Goal: Communication & Community: Answer question/provide support

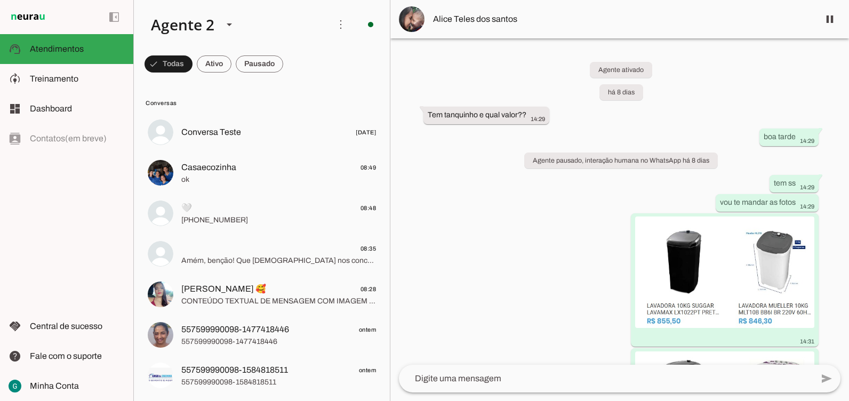
click at [717, 106] on div "Agente ativado há 8 dias Tem tanquinho e qual valor?? 14:29 boa tarde 14:29 Age…" at bounding box center [619, 201] width 459 height 326
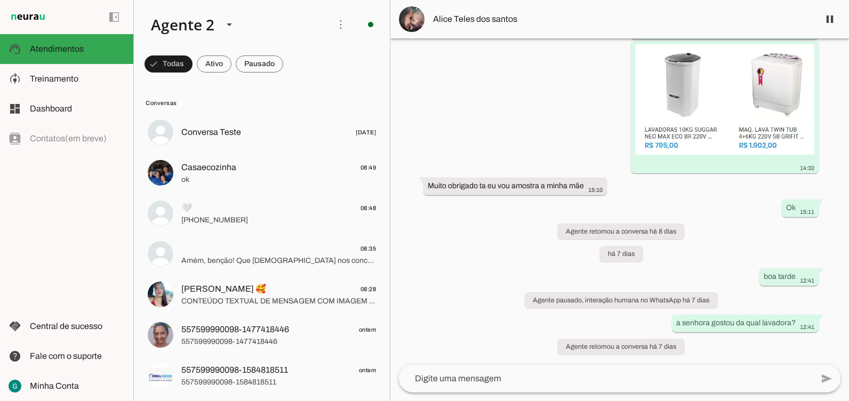
scroll to position [308, 0]
drag, startPoint x: 483, startPoint y: 255, endPoint x: 464, endPoint y: 240, distance: 24.7
click at [482, 255] on div "Agente ativado há 8 dias Tem tanquinho e qual valor?? 14:29 boa tarde 14:29 Age…" at bounding box center [619, 201] width 459 height 326
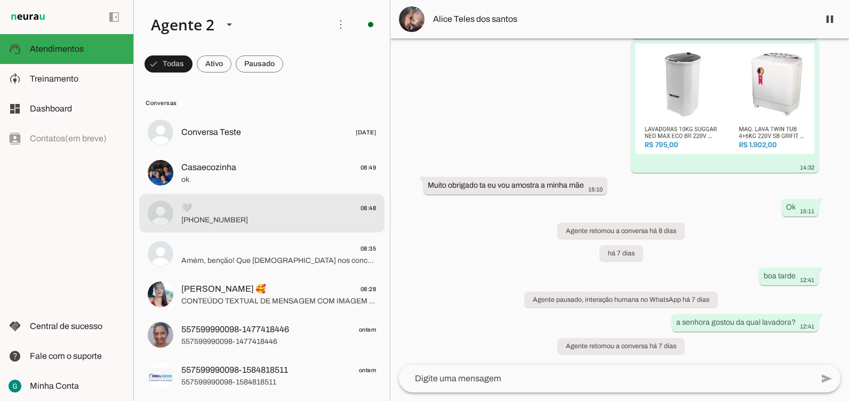
click at [272, 210] on span "🤍 08:48" at bounding box center [278, 208] width 195 height 13
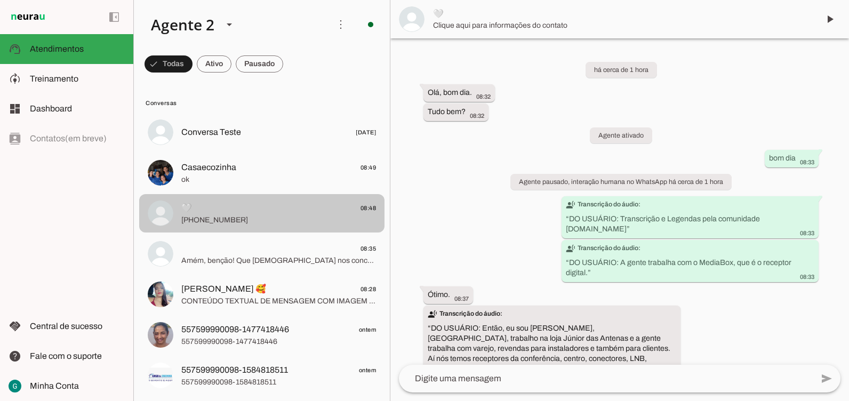
scroll to position [375, 0]
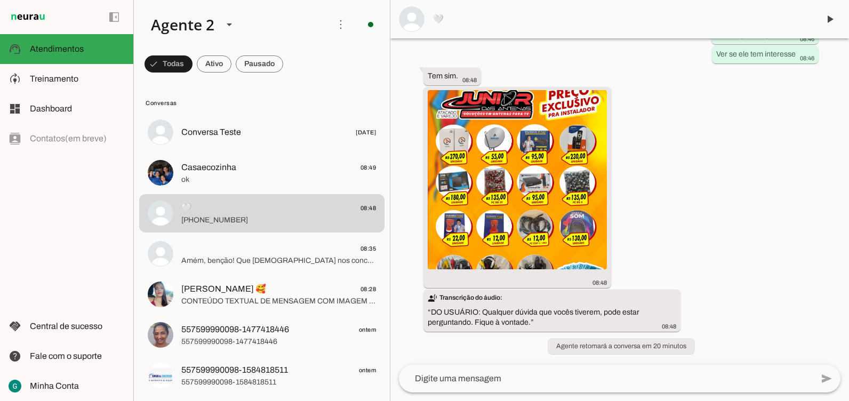
click at [665, 159] on div "há cerca de 1 hora Olá, bom dia. 08:32 Tudo bem? 08:32 Agente ativado bom dia 0…" at bounding box center [619, 201] width 459 height 326
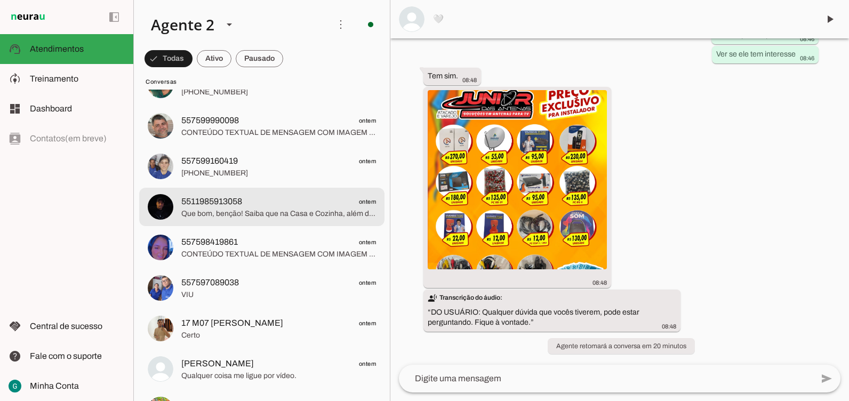
scroll to position [640, 0]
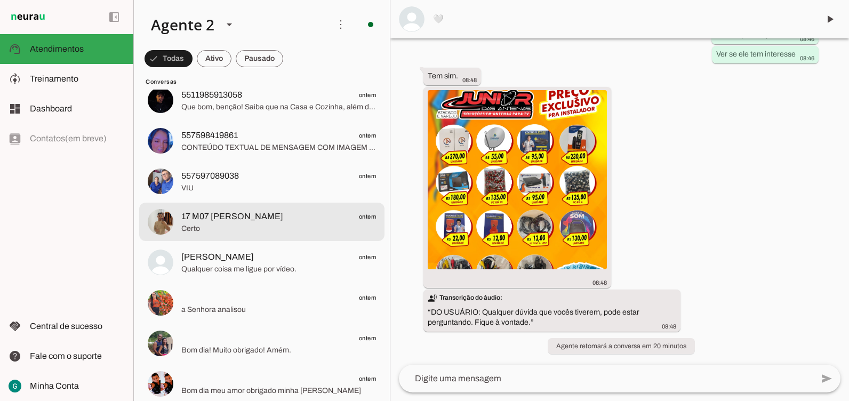
click at [224, 220] on span "17 M07 [PERSON_NAME]" at bounding box center [232, 216] width 102 height 13
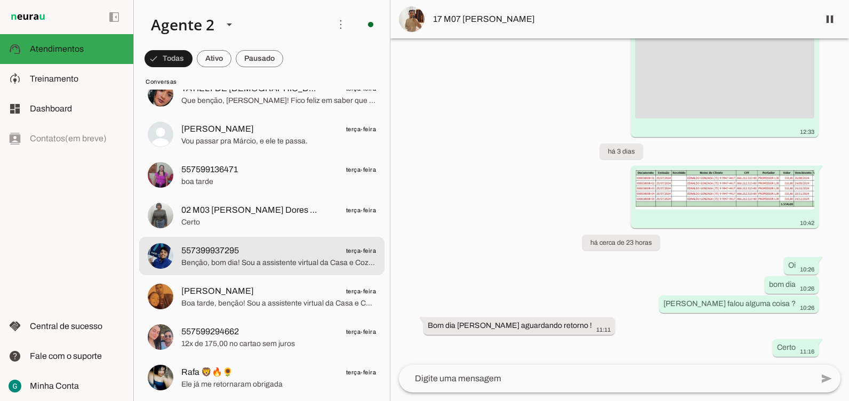
scroll to position [1227, 0]
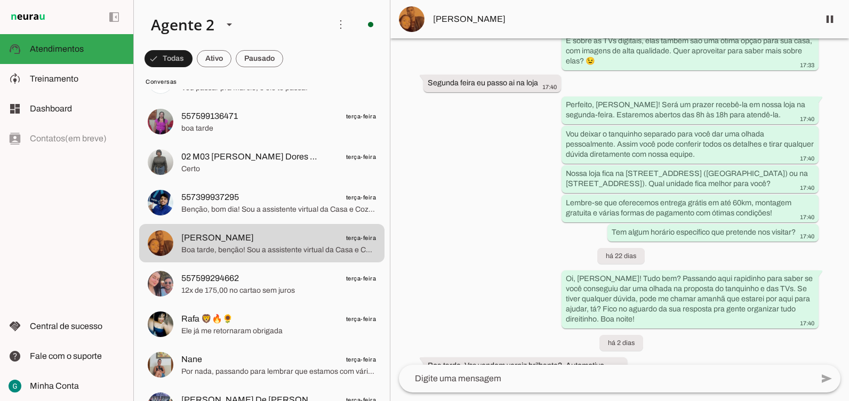
scroll to position [2300, 0]
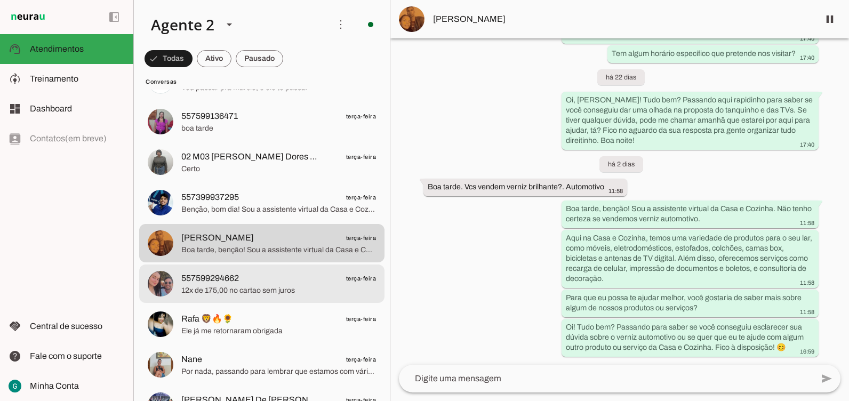
click at [270, 278] on span "557599294662 terça-feira" at bounding box center [278, 278] width 195 height 13
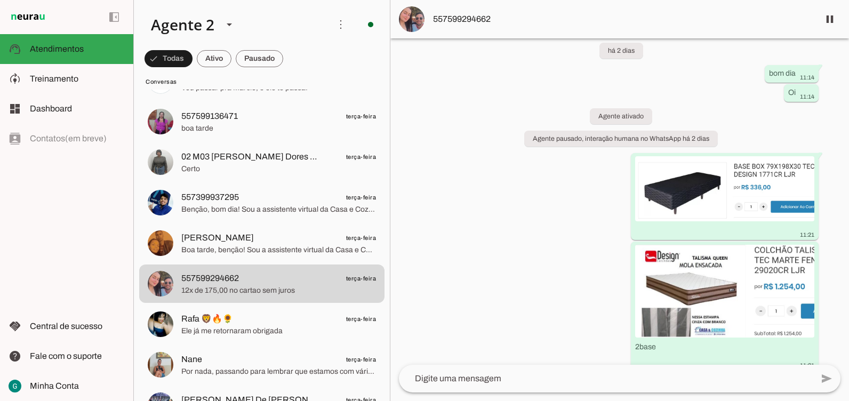
scroll to position [17, 0]
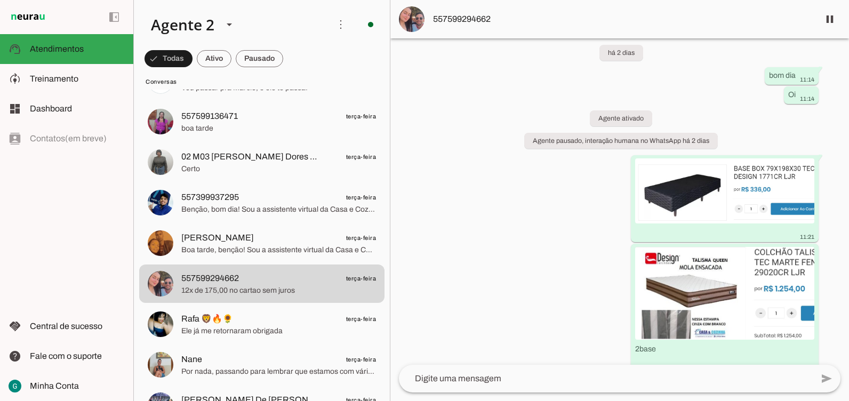
click at [457, 15] on span "557599294662" at bounding box center [622, 19] width 378 height 13
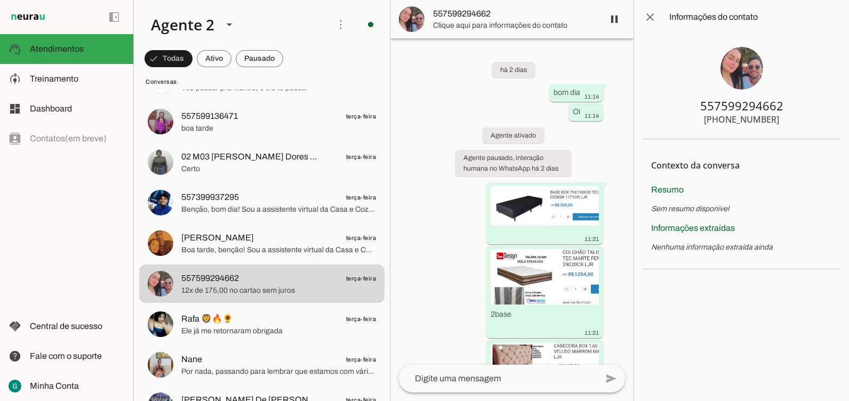
click at [733, 65] on img at bounding box center [742, 68] width 43 height 43
click at [607, 139] on div "há 2 dias bom dia 11:14 Oi 11:14 Agente ativado Agente pausado, interação human…" at bounding box center [511, 201] width 243 height 326
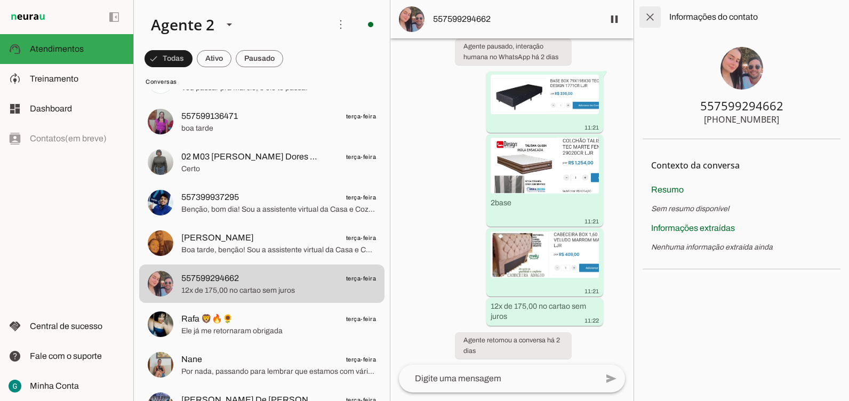
click at [652, 20] on span at bounding box center [650, 17] width 26 height 26
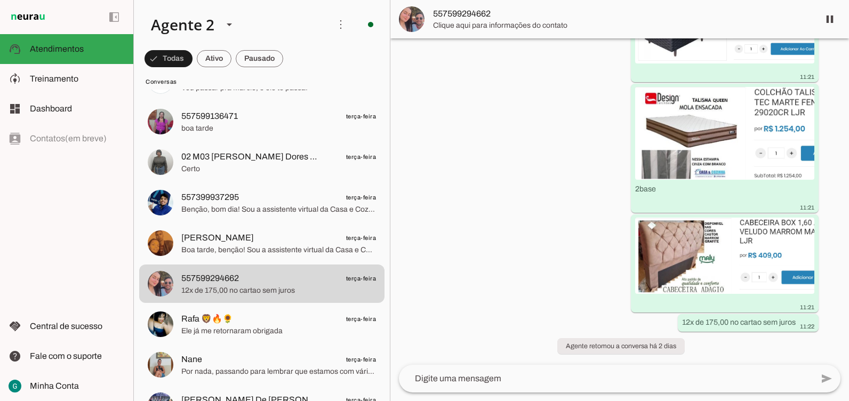
click at [543, 214] on div "há 2 dias bom dia 11:14 Oi 11:14 Agente ativado Agente pausado, interação human…" at bounding box center [619, 201] width 459 height 326
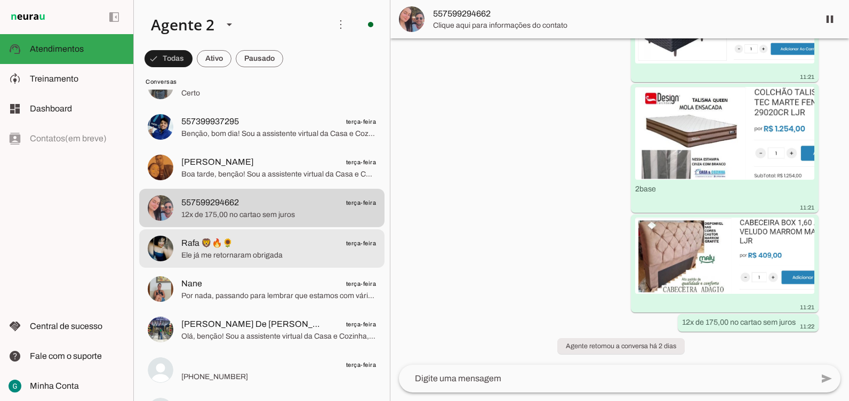
scroll to position [1334, 0]
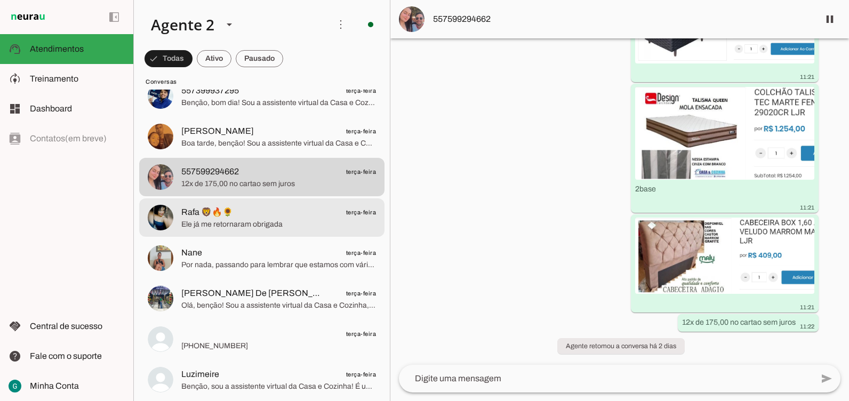
click at [251, 221] on span "Ele já me retornaram obrigada" at bounding box center [278, 224] width 195 height 11
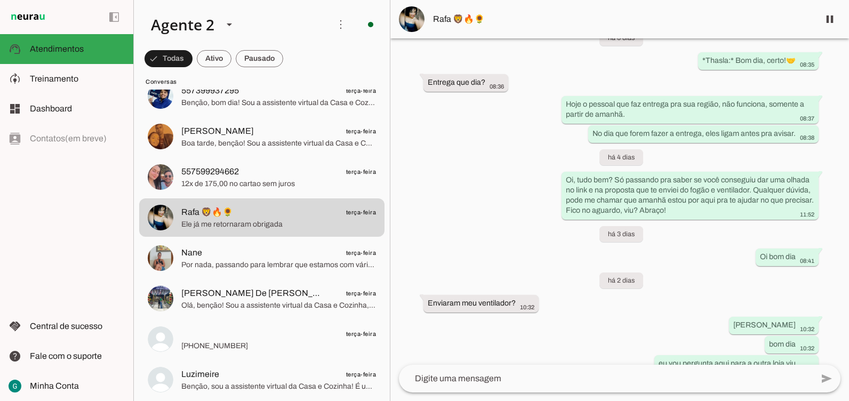
scroll to position [7937, 0]
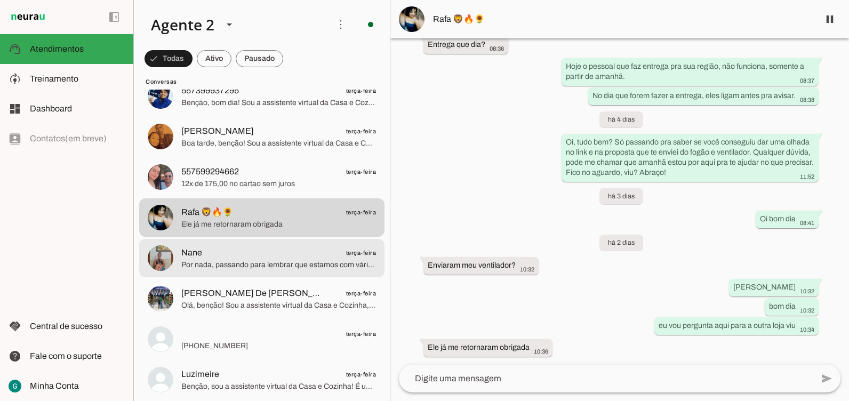
click at [317, 255] on span "Nane terça-feira" at bounding box center [278, 252] width 195 height 13
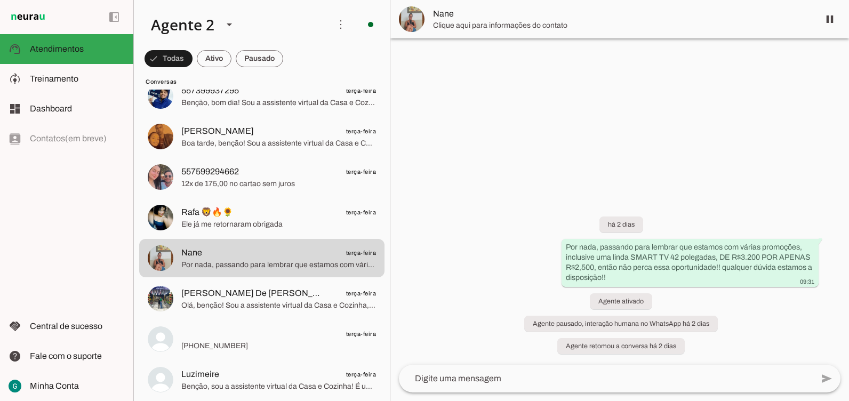
click at [423, 275] on div "há 2 dias Por nada, passando para lembrar que estamos com várias promoções, inc…" at bounding box center [619, 279] width 459 height 172
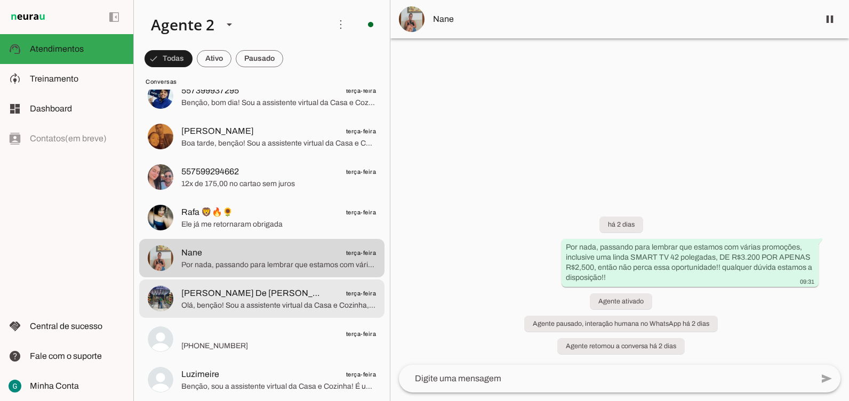
click at [245, 289] on span "[PERSON_NAME] De [PERSON_NAME]" at bounding box center [251, 293] width 140 height 13
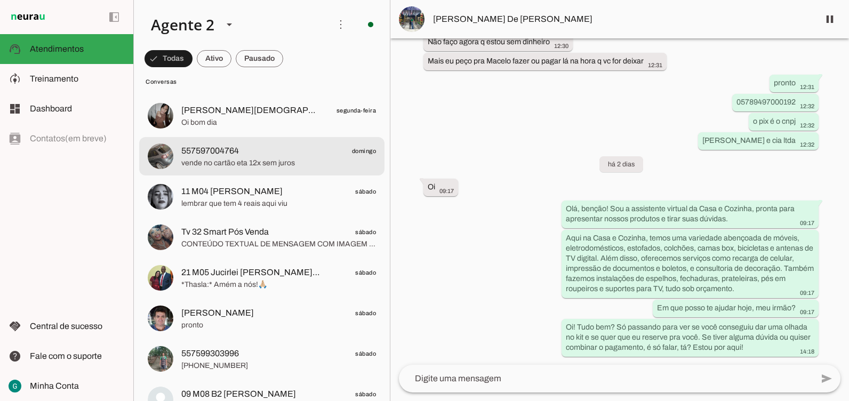
scroll to position [2134, 0]
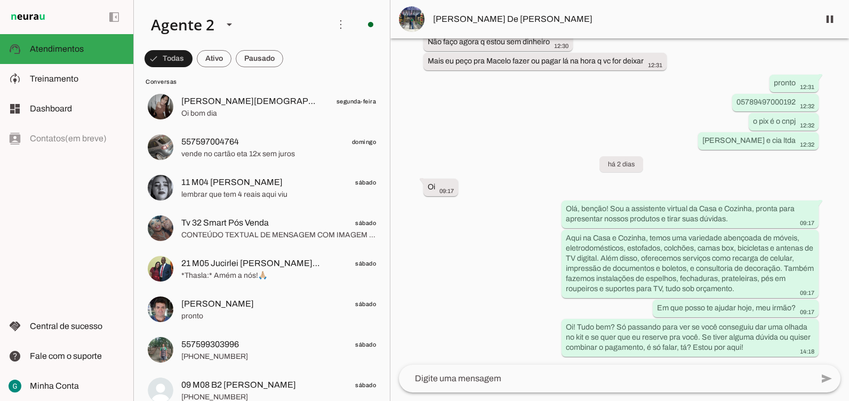
click at [502, 235] on div "Agente ativado Agente pausado, interação humana no WhatsApp há 5 dias Agente re…" at bounding box center [619, 201] width 459 height 326
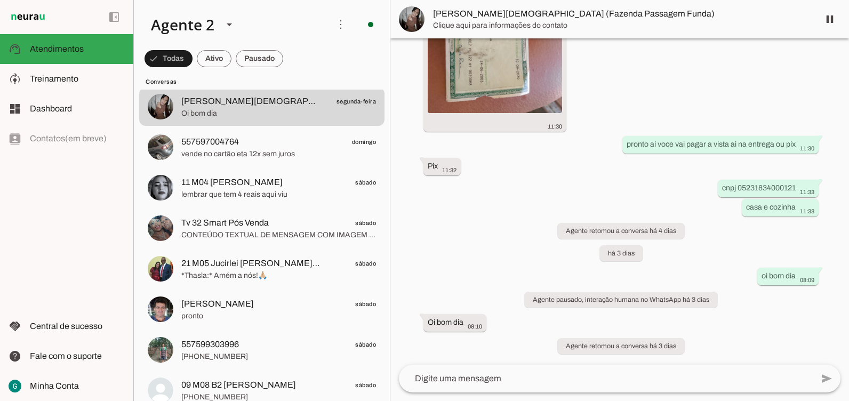
scroll to position [911, 0]
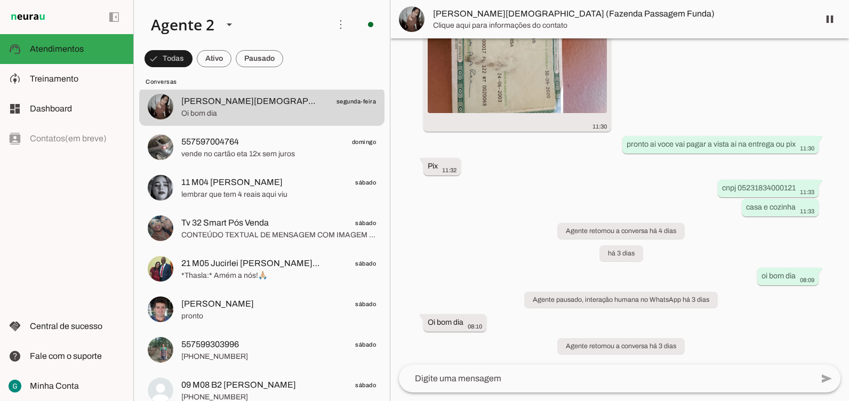
click at [628, 322] on div "Agente ativado há 5 dias 19:52 Agente pausado, interação humana no WhatsApp há …" at bounding box center [619, 201] width 459 height 326
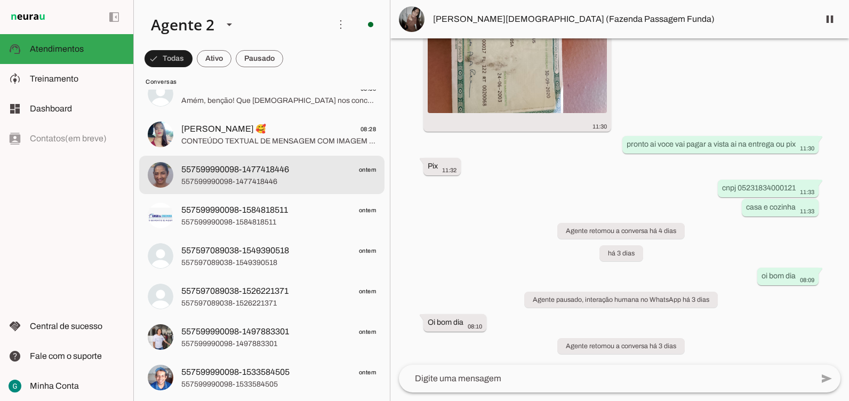
scroll to position [0, 0]
